Goal: Find specific page/section: Find specific page/section

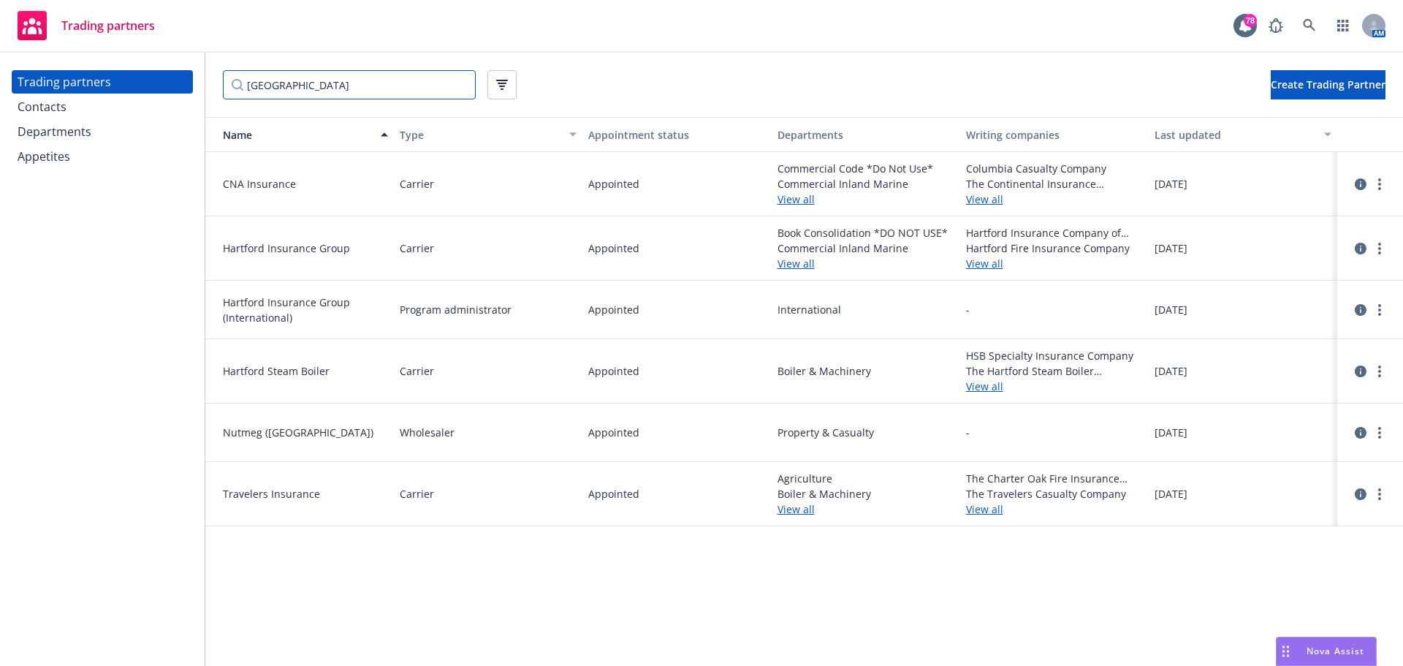
click at [306, 78] on input "[GEOGRAPHIC_DATA]" at bounding box center [349, 84] width 253 height 29
drag, startPoint x: 312, startPoint y: 85, endPoint x: 183, endPoint y: 79, distance: 129.5
click at [183, 79] on div "Trading partners Contacts Departments Appetites [GEOGRAPHIC_DATA] Create Tradin…" at bounding box center [701, 359] width 1403 height 613
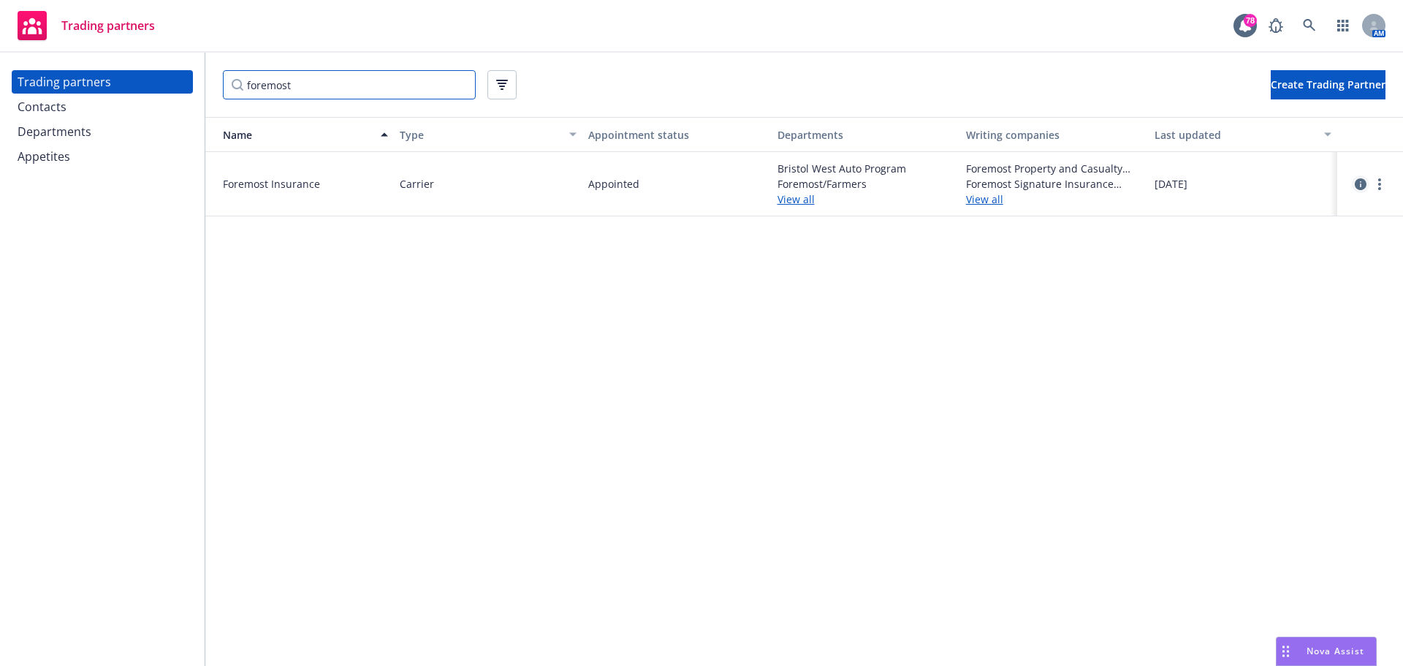
type input "foremost"
click at [1357, 181] on icon "circleInformation" at bounding box center [1361, 184] width 12 height 12
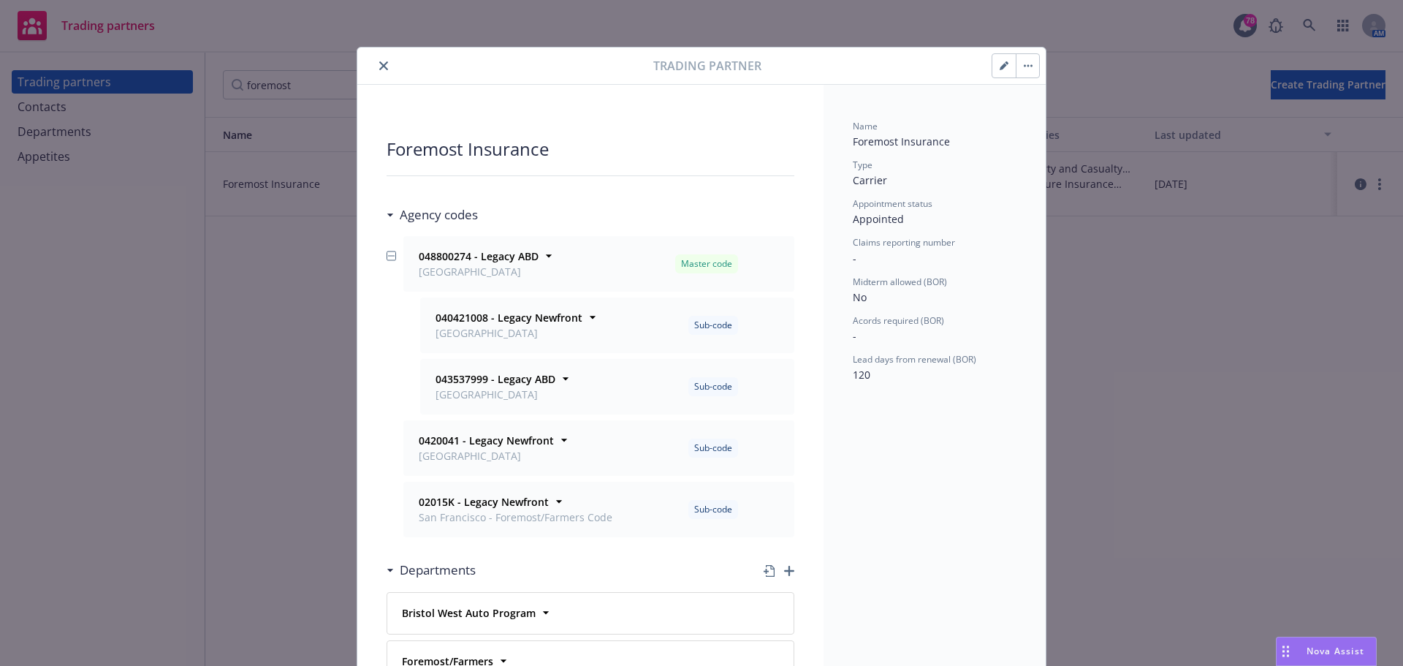
click at [380, 66] on icon "close" at bounding box center [383, 65] width 9 height 9
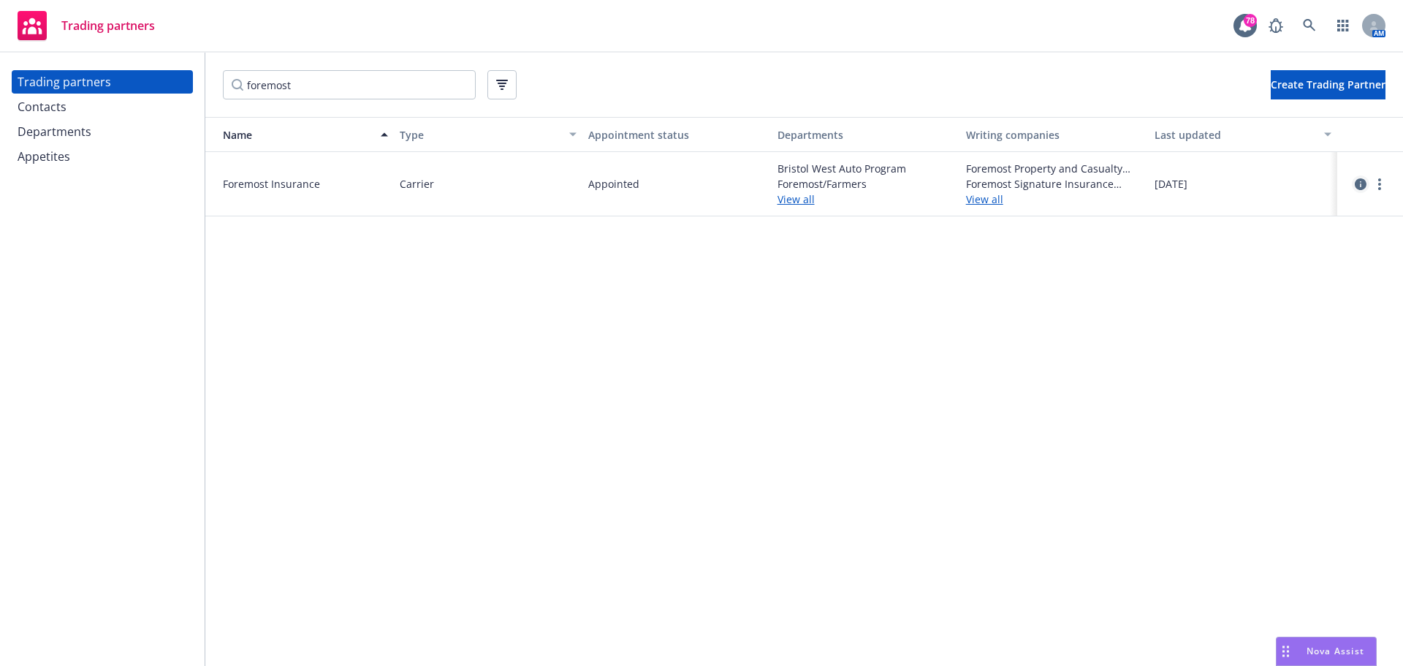
click at [1361, 183] on icon "circleInformation" at bounding box center [1361, 184] width 12 height 12
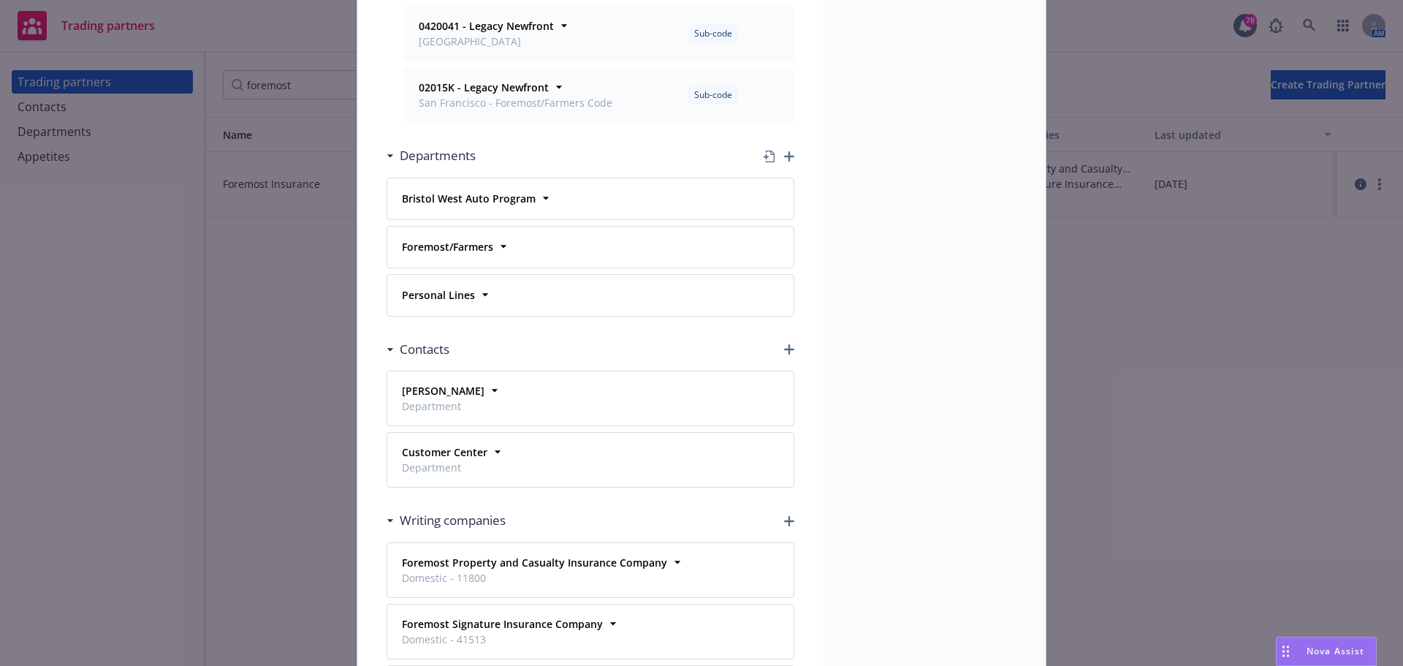
scroll to position [439, 0]
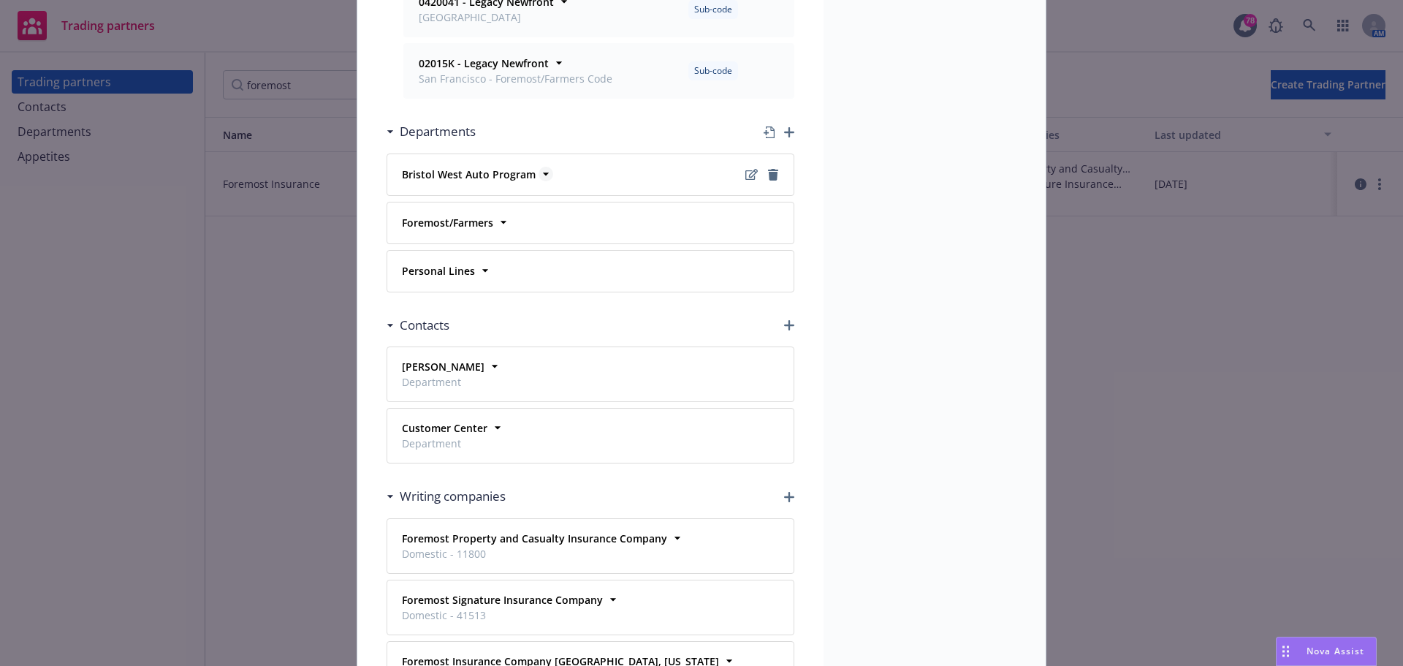
click at [539, 171] on icon at bounding box center [546, 174] width 15 height 15
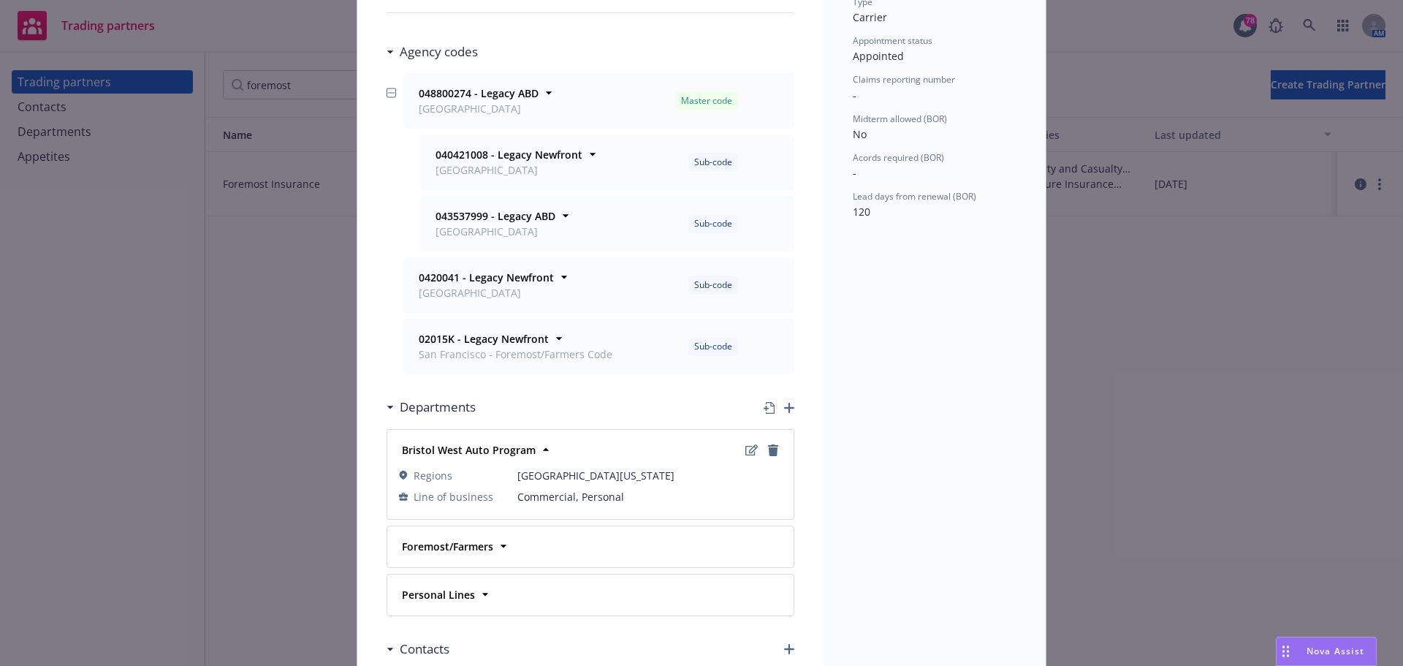
scroll to position [146, 0]
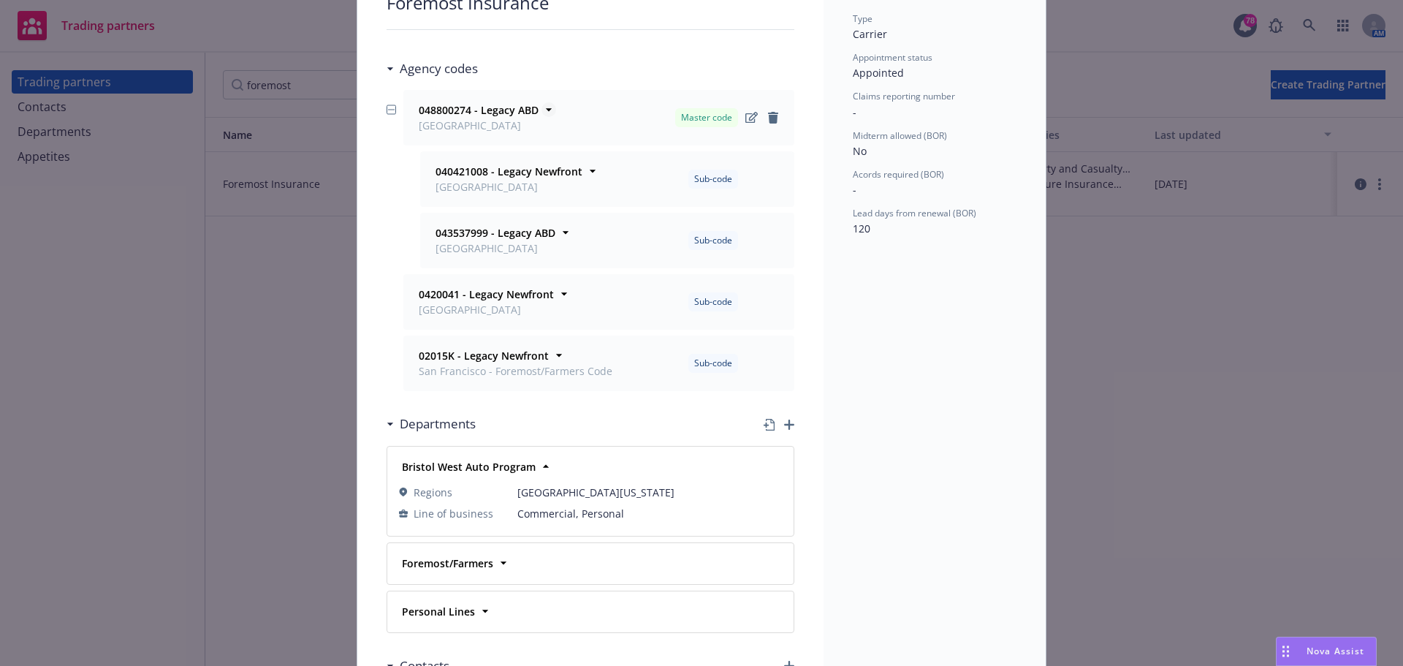
click at [542, 115] on icon at bounding box center [549, 109] width 15 height 15
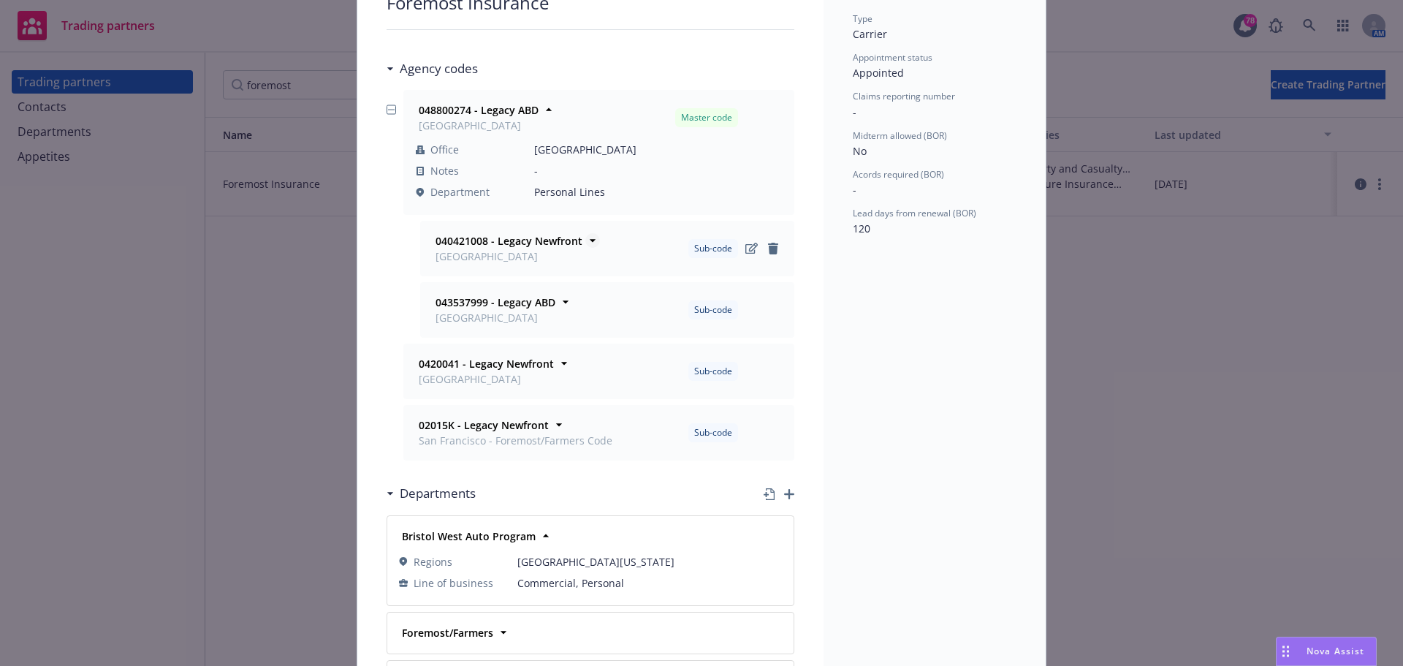
click at [585, 238] on icon at bounding box center [592, 240] width 15 height 15
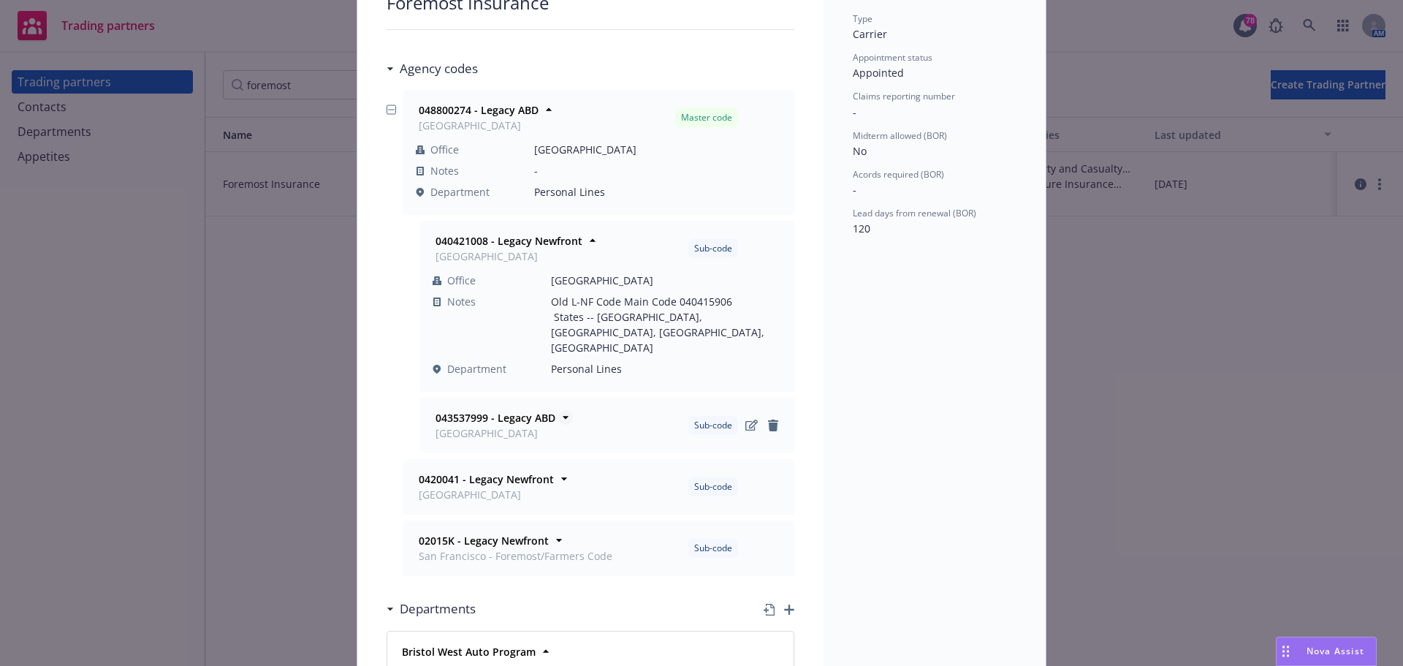
click at [558, 410] on icon at bounding box center [565, 417] width 15 height 15
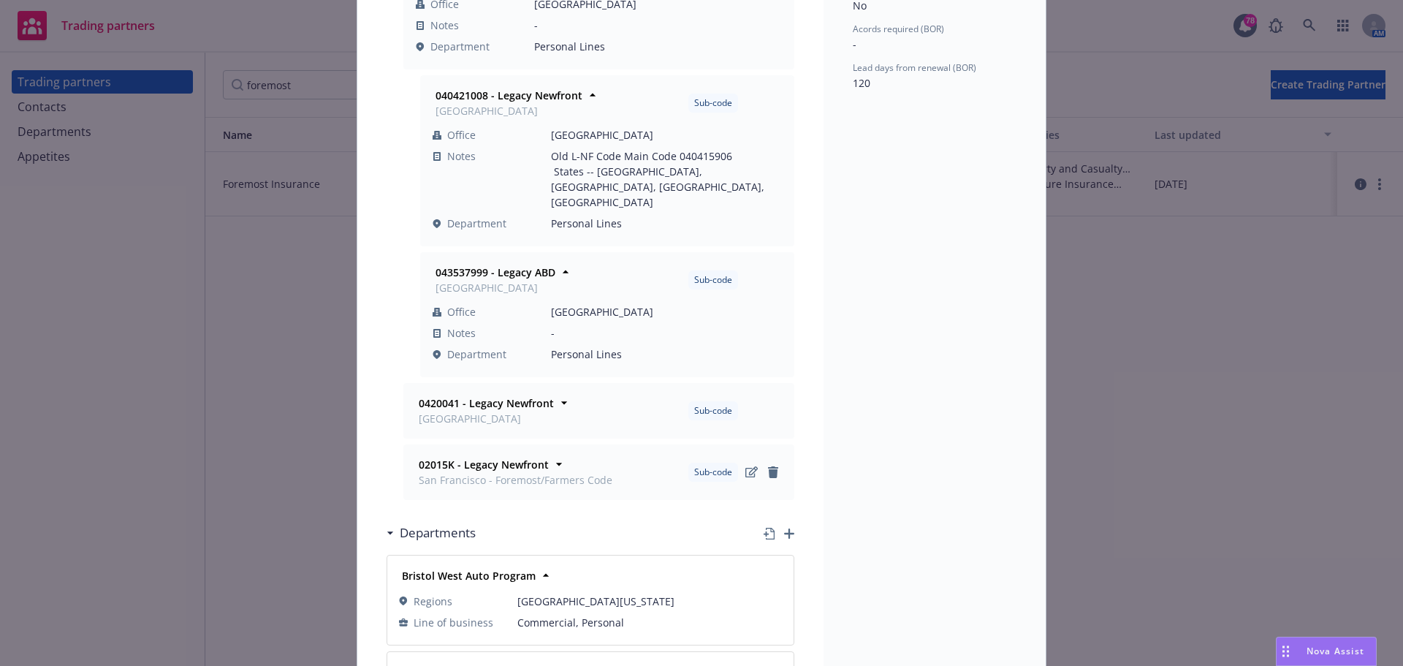
scroll to position [292, 0]
click at [558, 395] on icon at bounding box center [564, 402] width 15 height 15
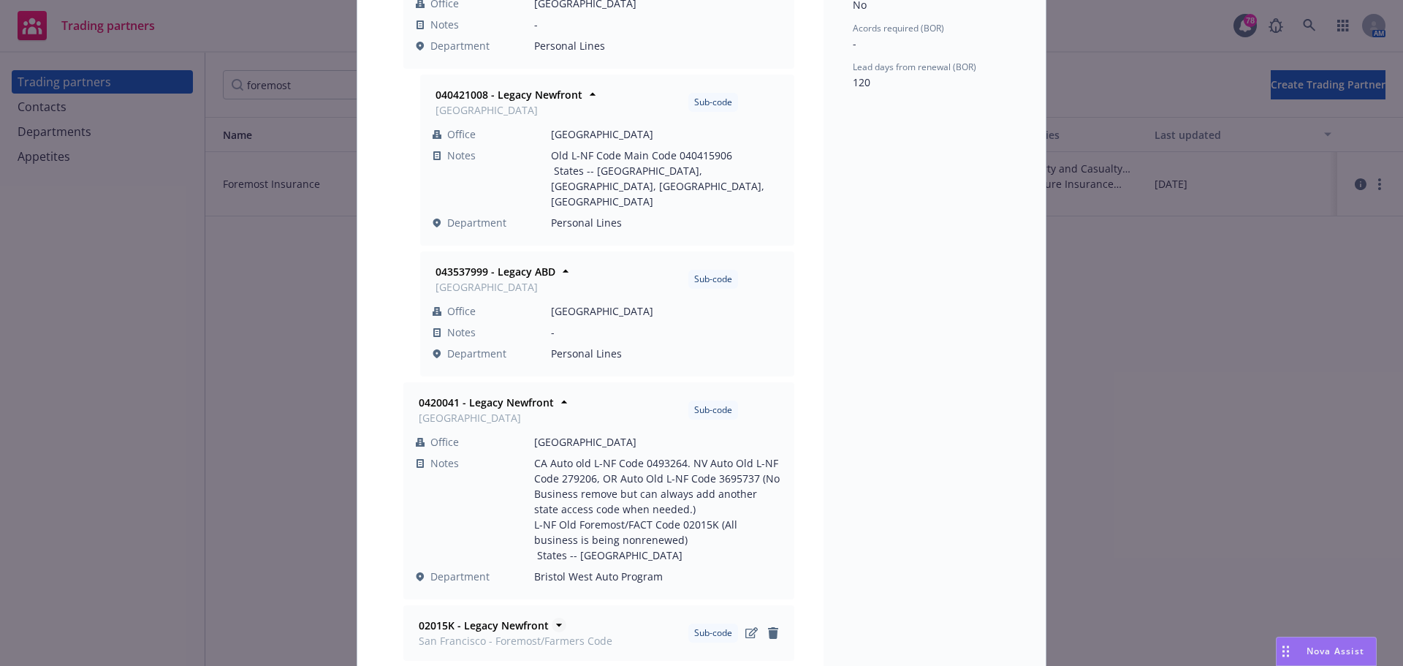
click at [556, 624] on icon at bounding box center [559, 625] width 6 height 3
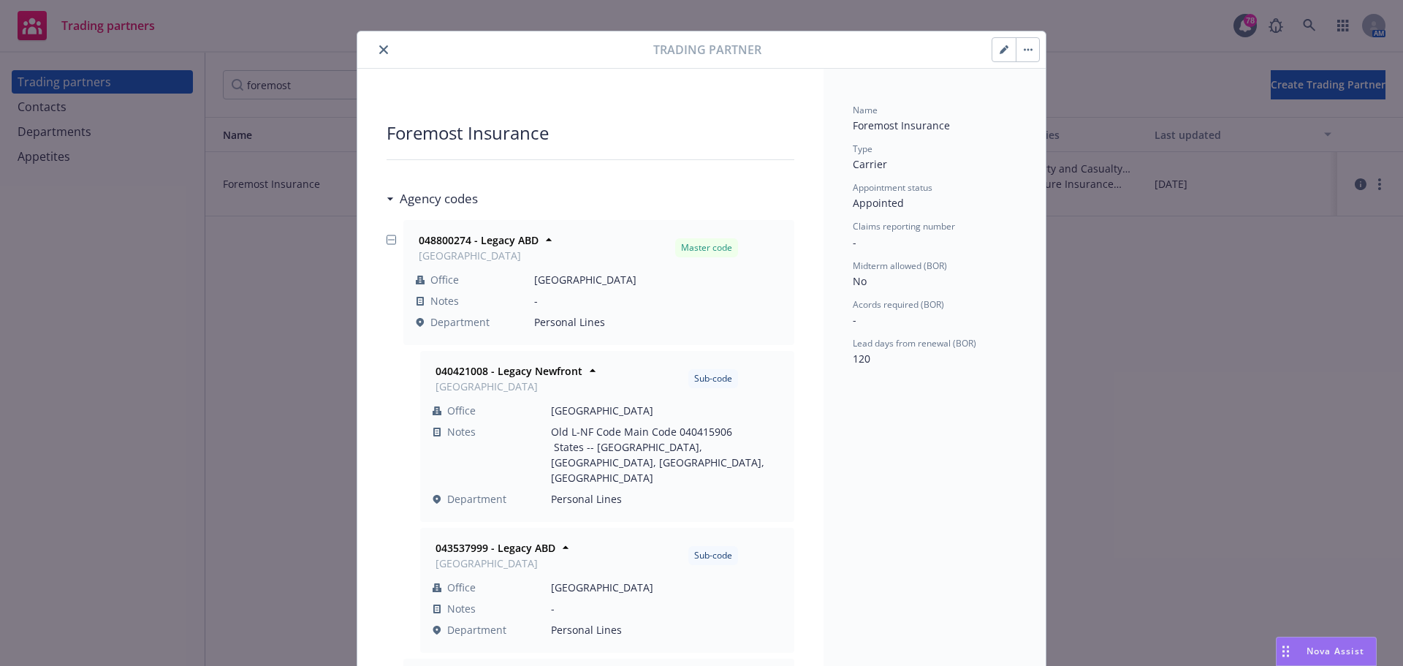
scroll to position [0, 0]
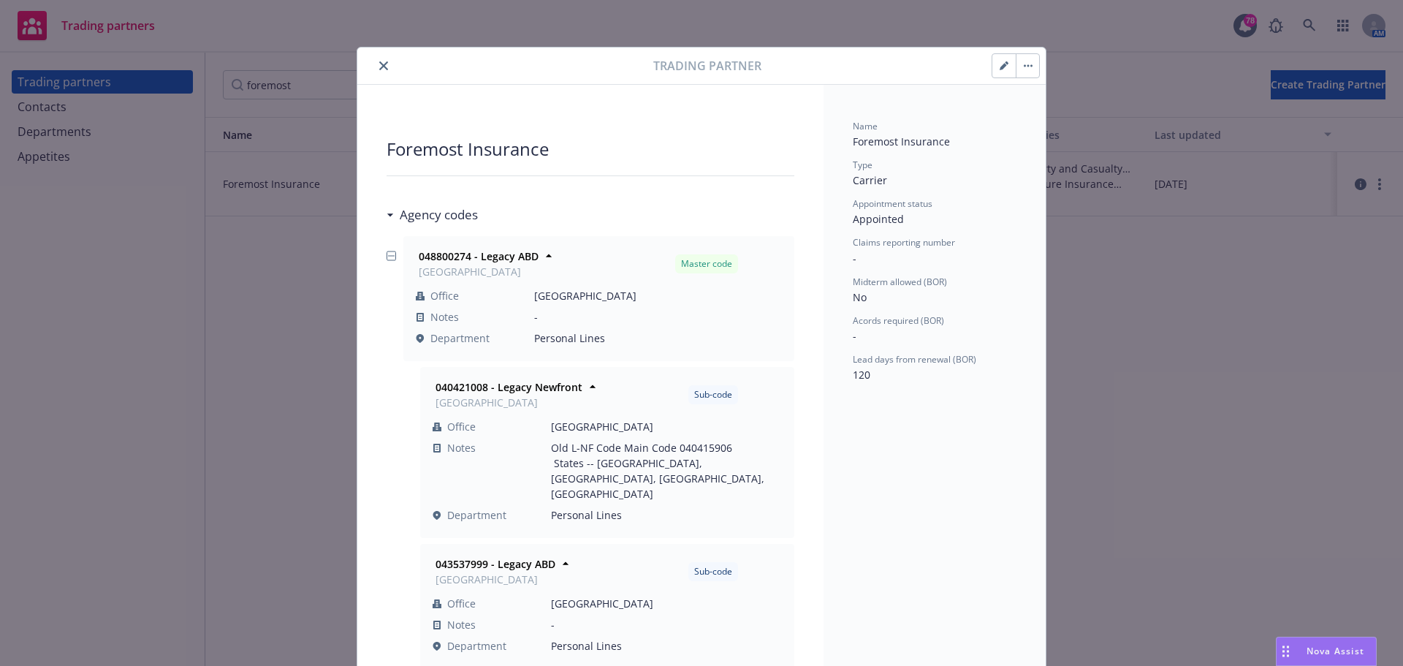
click at [382, 68] on icon "close" at bounding box center [383, 65] width 9 height 9
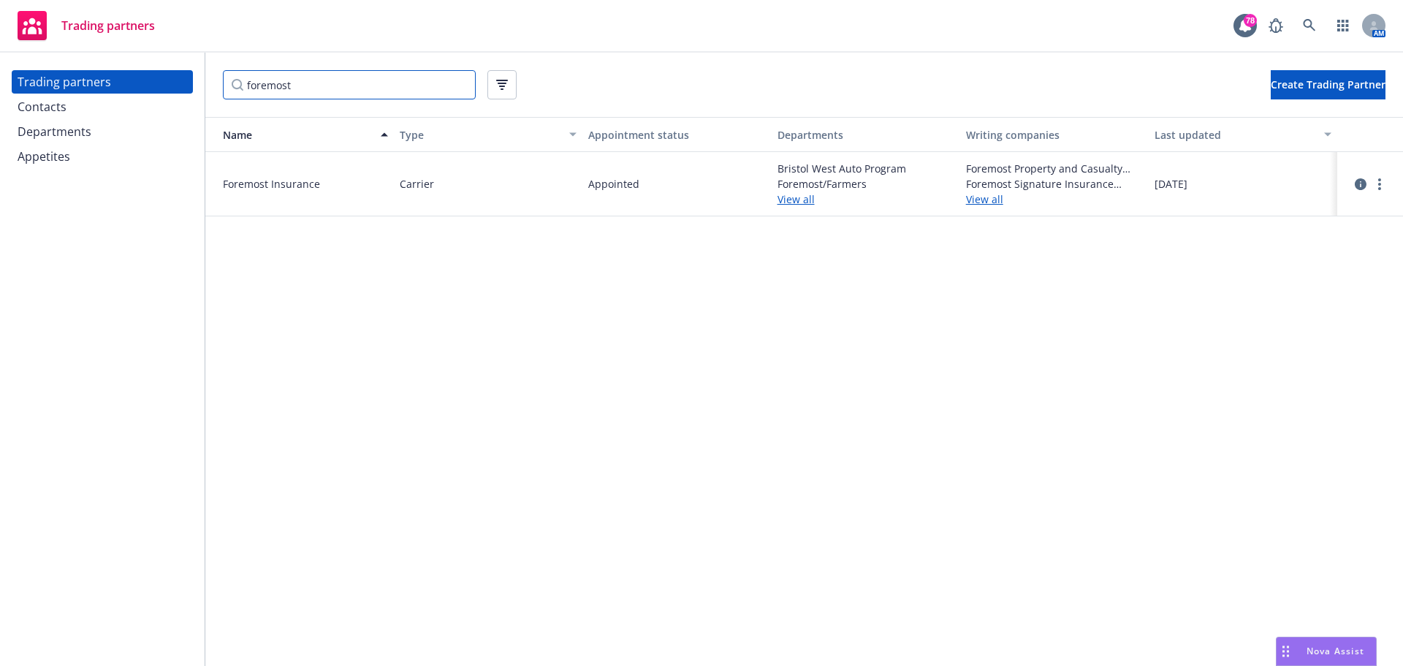
click at [320, 88] on input "foremost" at bounding box center [349, 84] width 253 height 29
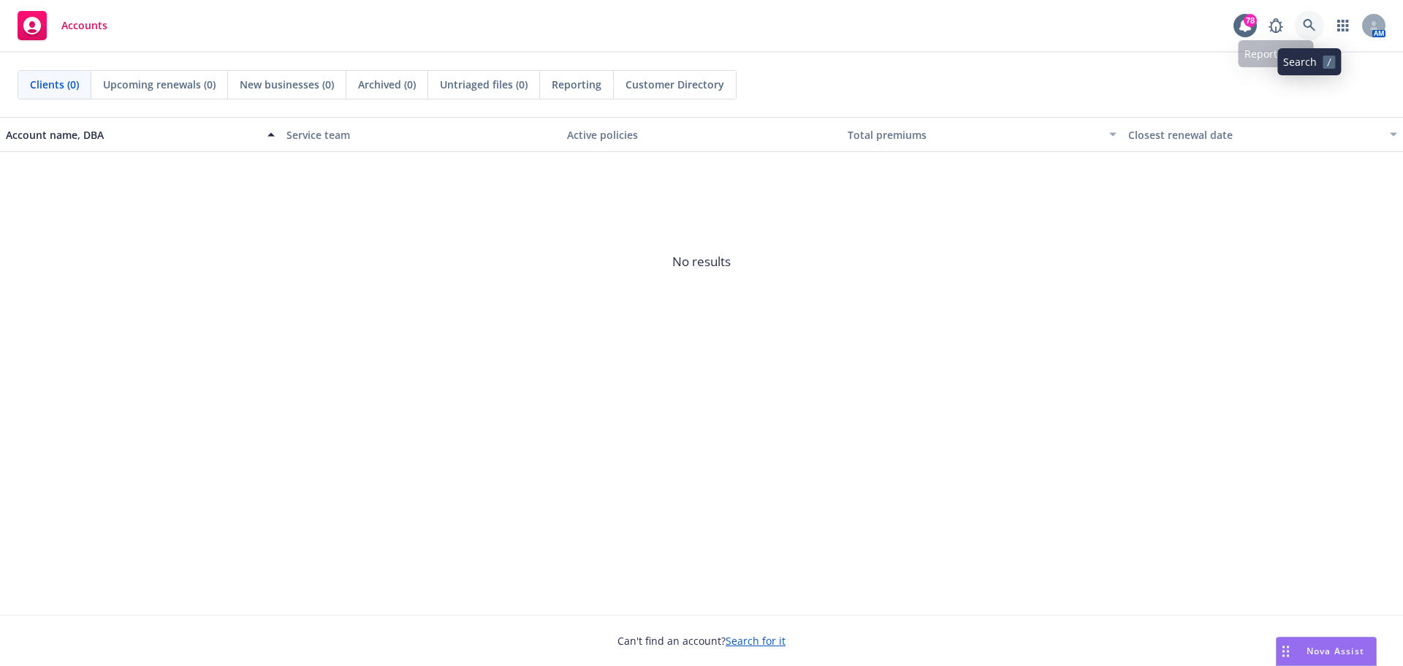
click at [1311, 26] on icon at bounding box center [1309, 25] width 12 height 12
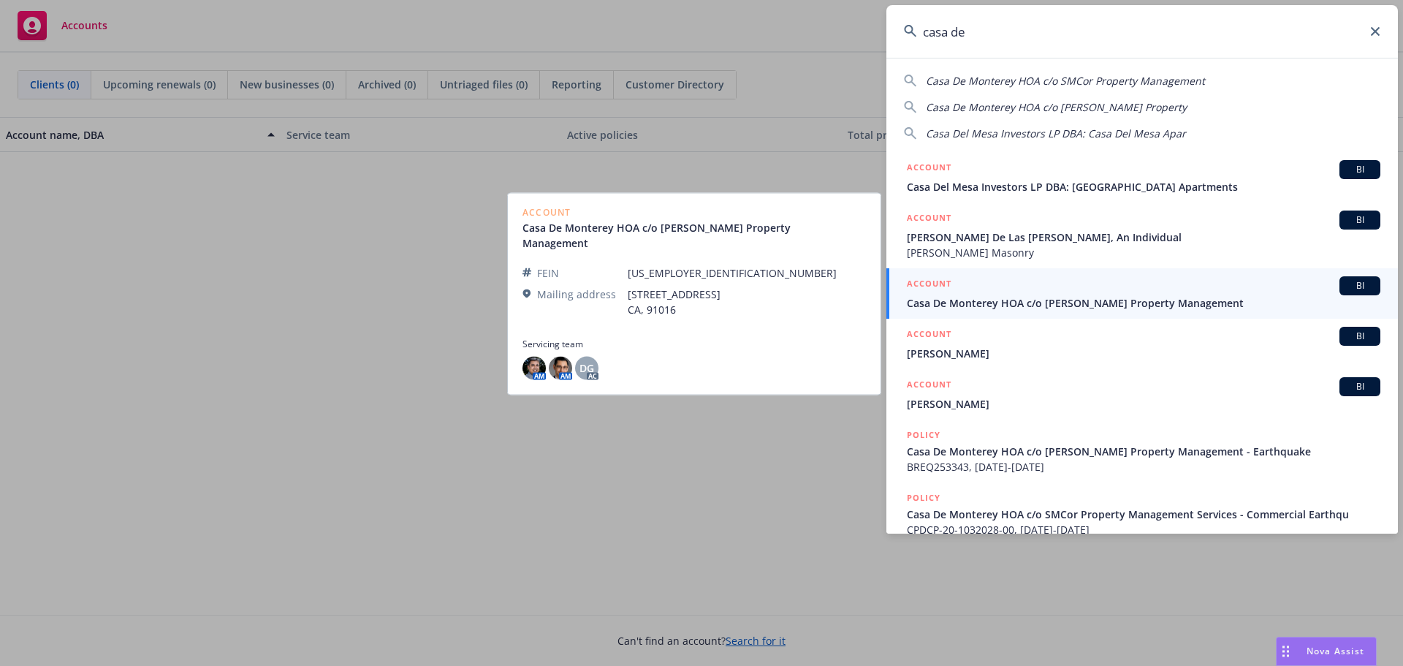
type input "casa de"
click at [988, 293] on div "ACCOUNT BI" at bounding box center [1144, 285] width 474 height 19
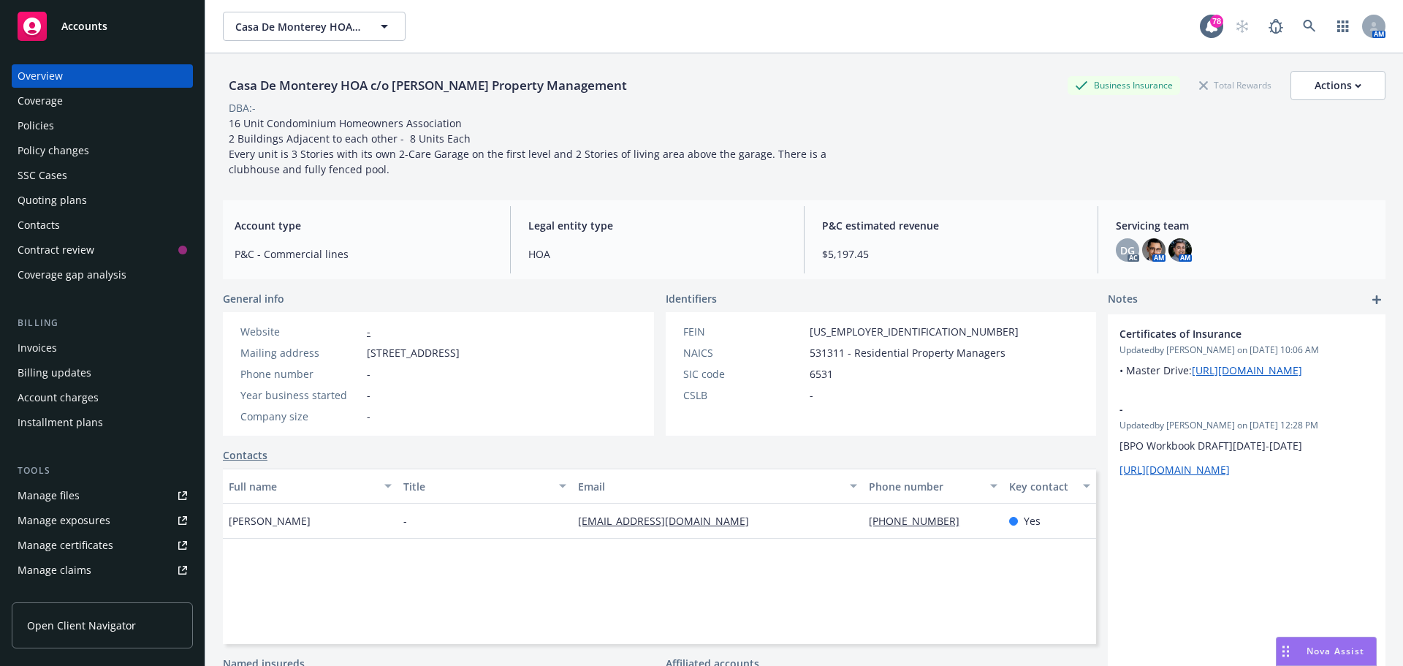
click at [114, 122] on div "Policies" at bounding box center [103, 125] width 170 height 23
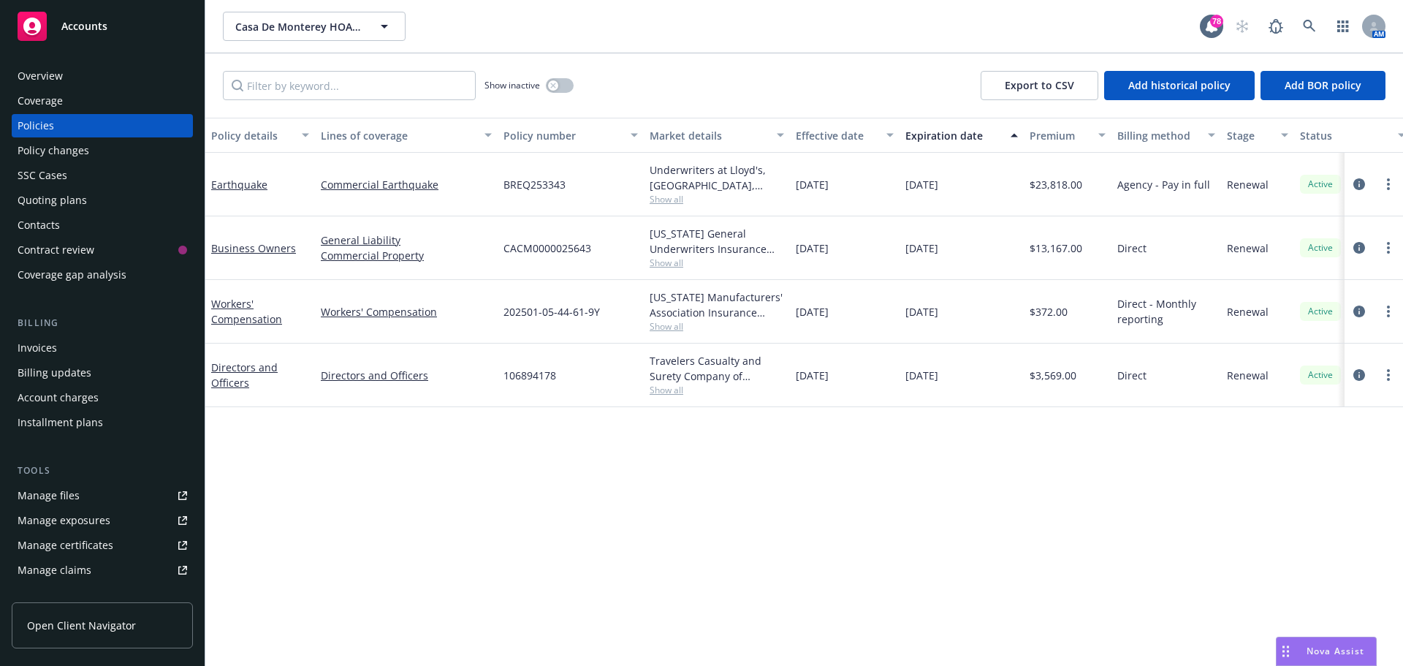
click at [65, 73] on div "Overview" at bounding box center [103, 75] width 170 height 23
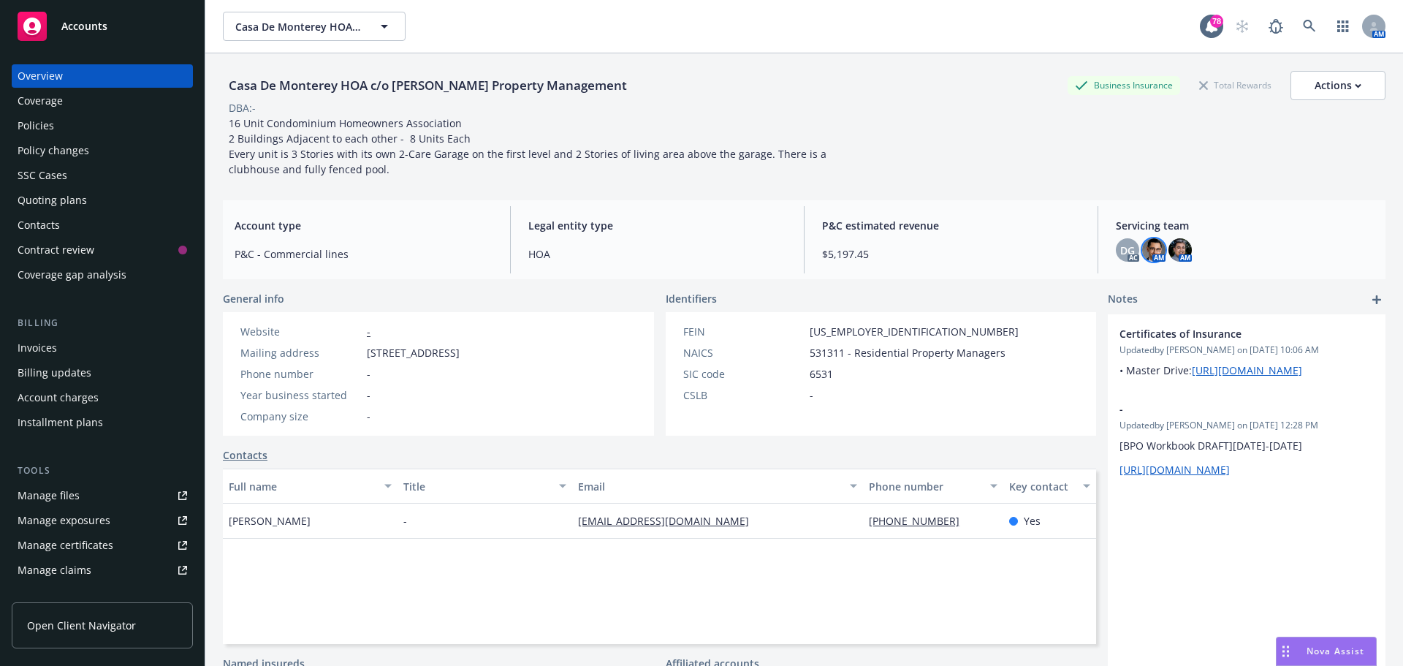
click at [1148, 252] on img at bounding box center [1153, 249] width 23 height 23
click at [1178, 249] on img at bounding box center [1180, 249] width 23 height 23
click at [1121, 249] on span "DG" at bounding box center [1128, 250] width 15 height 15
click at [1170, 249] on img at bounding box center [1180, 249] width 23 height 23
click at [1295, 23] on link at bounding box center [1309, 26] width 29 height 29
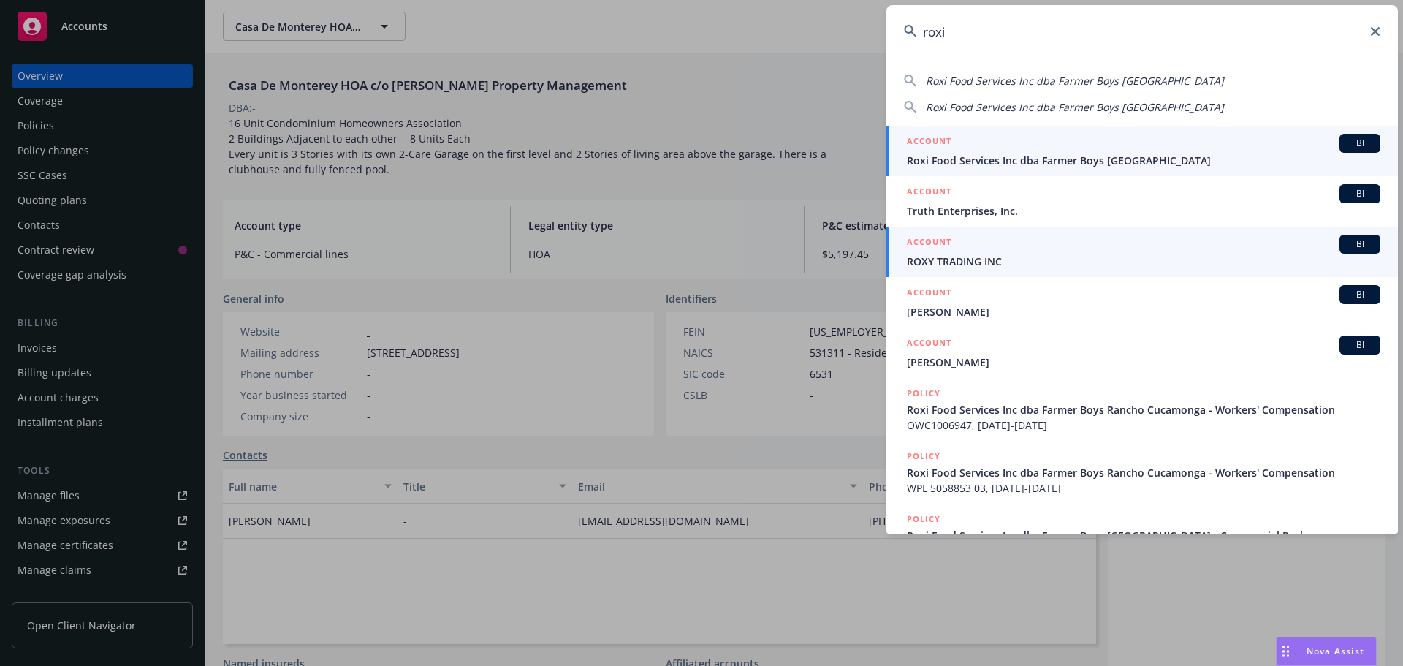
type input "roxi"
click at [968, 158] on span "Roxi Food Services Inc dba Farmer Boys Rancho Cucamonga" at bounding box center [1144, 160] width 474 height 15
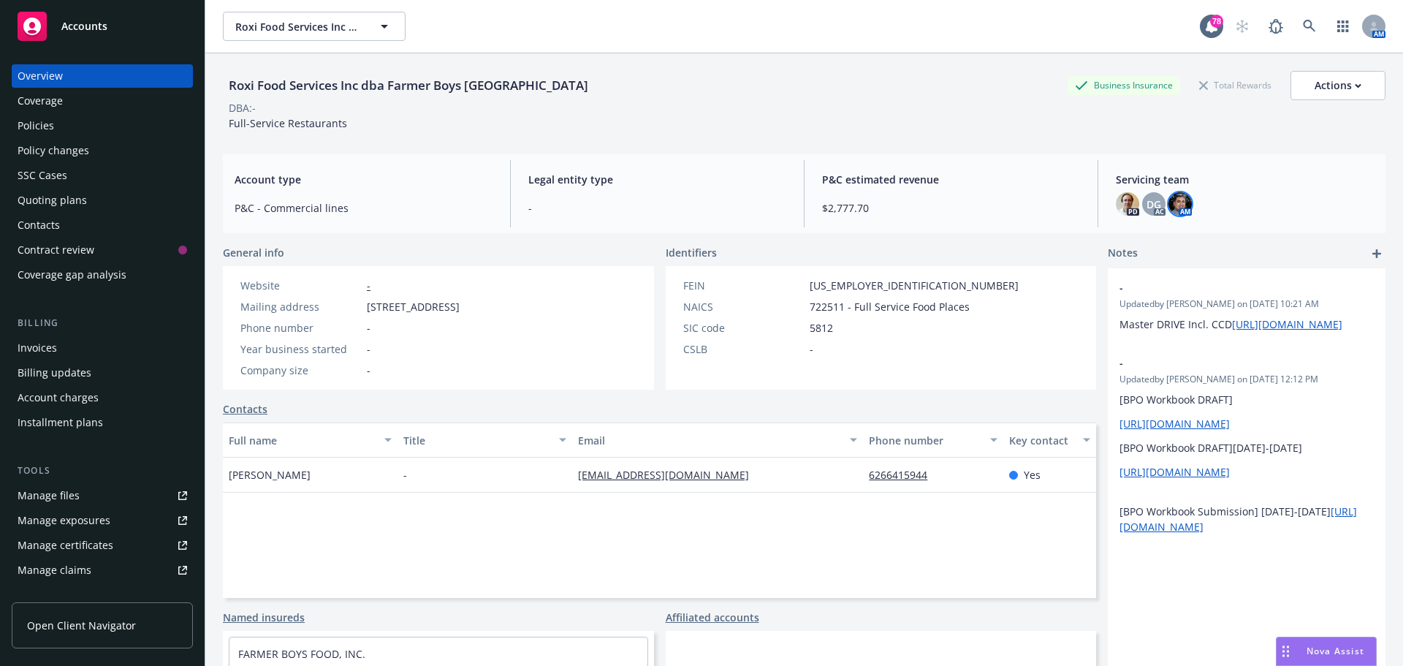
click at [1172, 202] on img at bounding box center [1180, 203] width 23 height 23
